Goal: Task Accomplishment & Management: Manage account settings

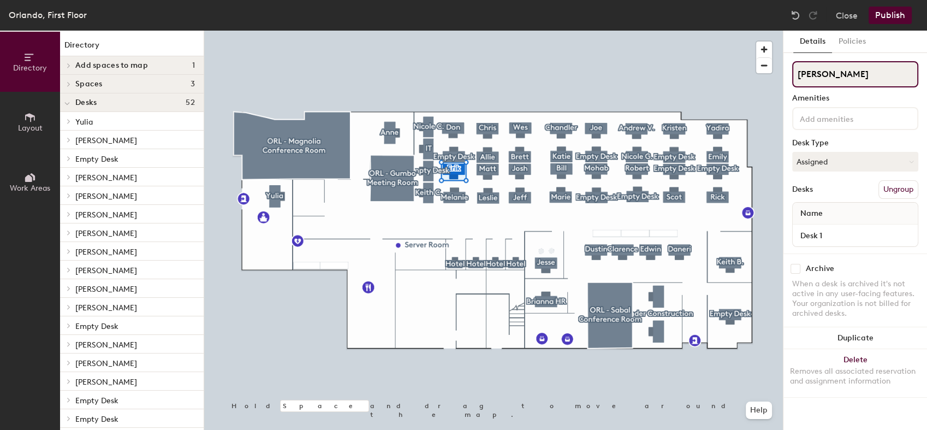
click at [866, 78] on input "[PERSON_NAME]" at bounding box center [855, 74] width 126 height 26
click at [744, 79] on div "Directory Layout Work Areas Directory Add spaces to map 1 (Future offices) Spac…" at bounding box center [463, 230] width 927 height 399
type input "Empty Desk"
click at [848, 159] on button "Assigned" at bounding box center [855, 162] width 126 height 20
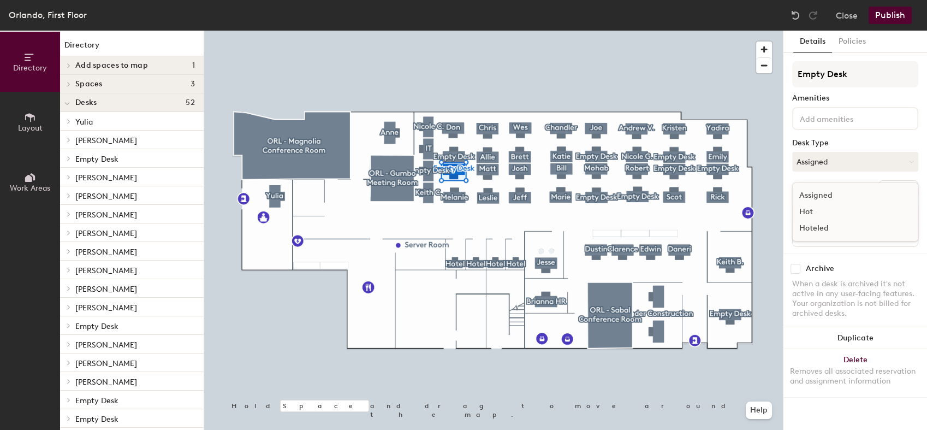
click at [832, 227] on div "Hoteled" at bounding box center [847, 228] width 109 height 16
click at [910, 19] on button "Publish" at bounding box center [890, 15] width 43 height 17
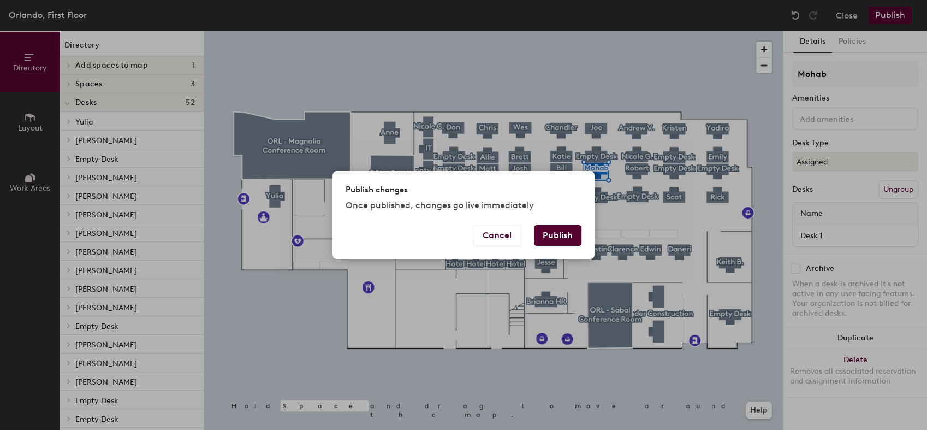
click at [563, 229] on button "Publish" at bounding box center [558, 235] width 48 height 21
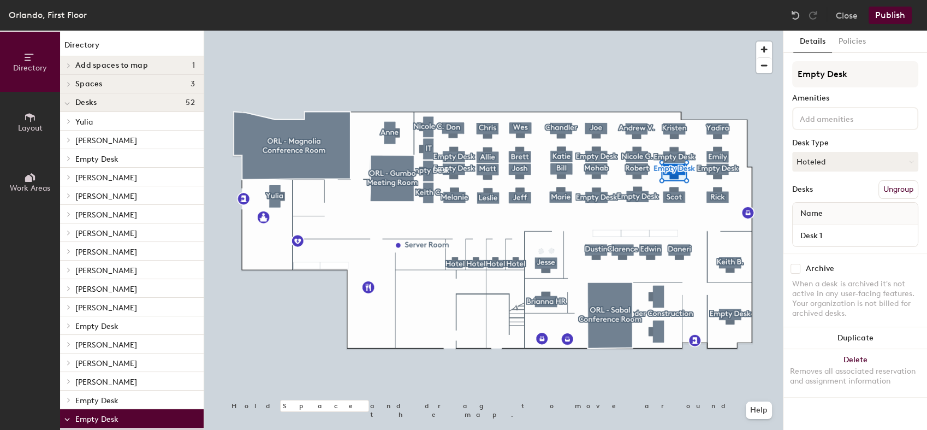
click at [885, 23] on button "Publish" at bounding box center [890, 15] width 43 height 17
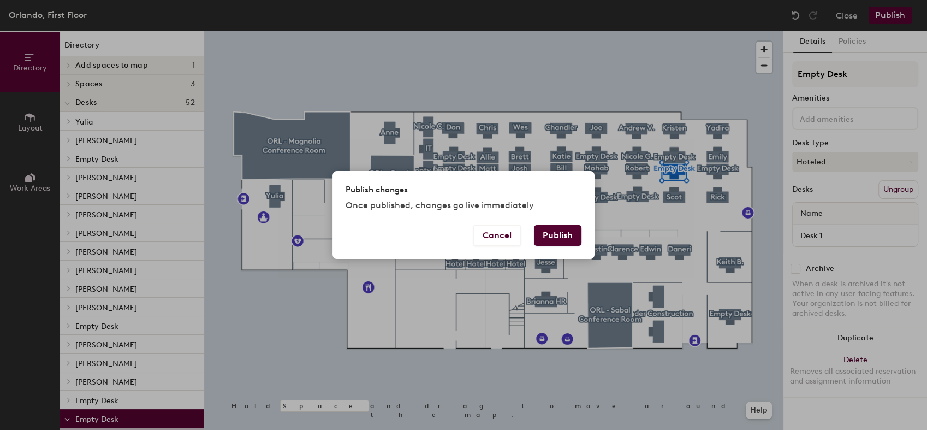
click at [550, 250] on div "Cancel Publish" at bounding box center [464, 242] width 262 height 34
click at [556, 227] on button "Publish" at bounding box center [558, 235] width 48 height 21
